Goal: Task Accomplishment & Management: Use online tool/utility

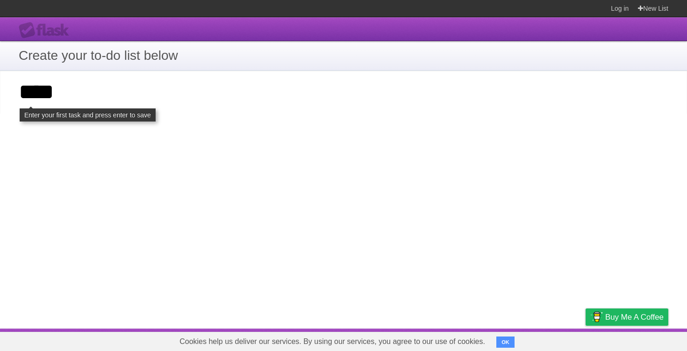
type input "****"
click input "**********" at bounding box center [0, 0] width 0 height 0
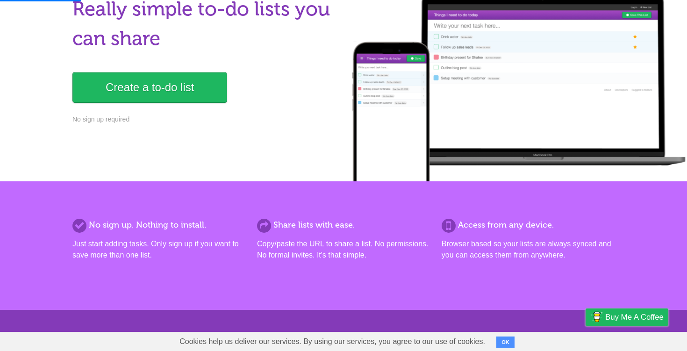
scroll to position [340, 0]
